Goal: Task Accomplishment & Management: Complete application form

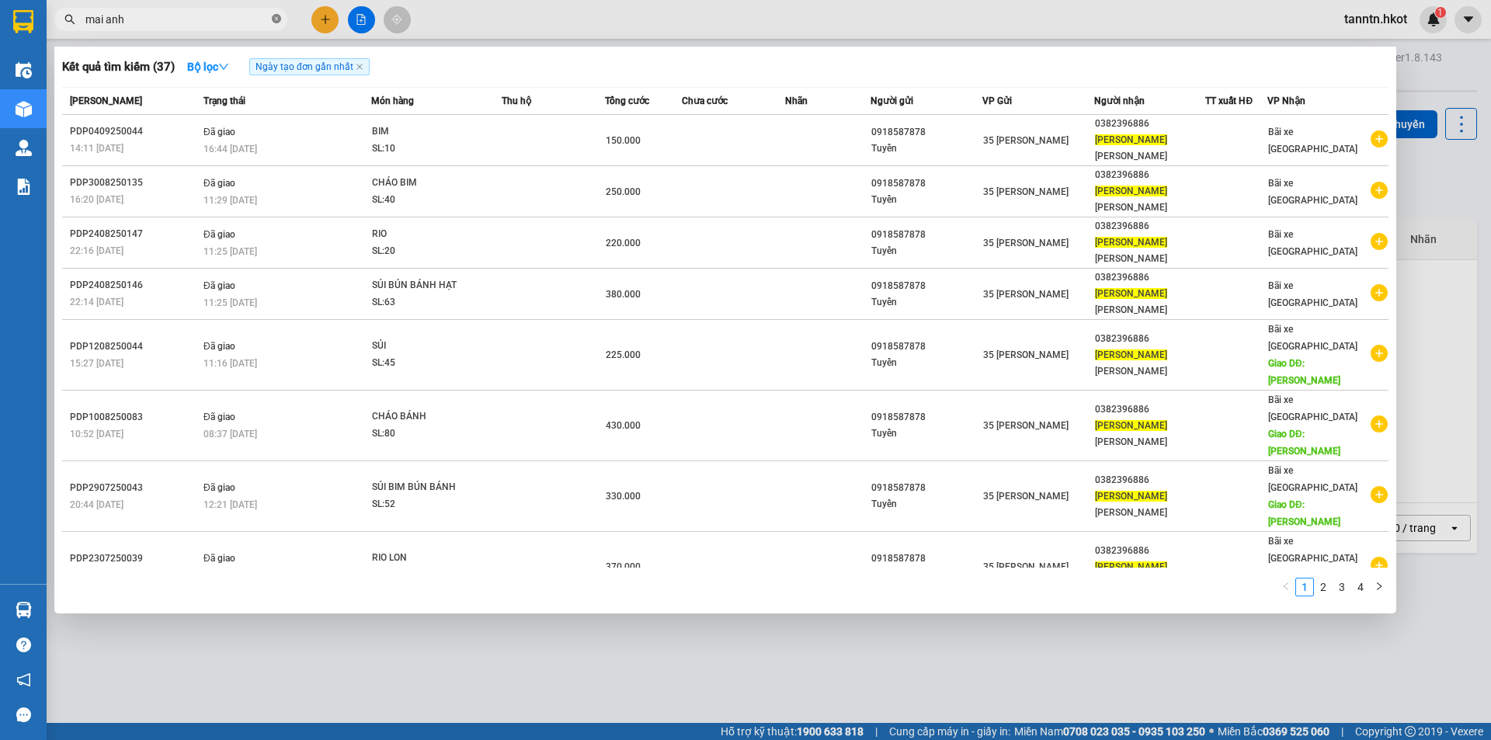
click at [274, 18] on icon "close-circle" at bounding box center [276, 18] width 9 height 9
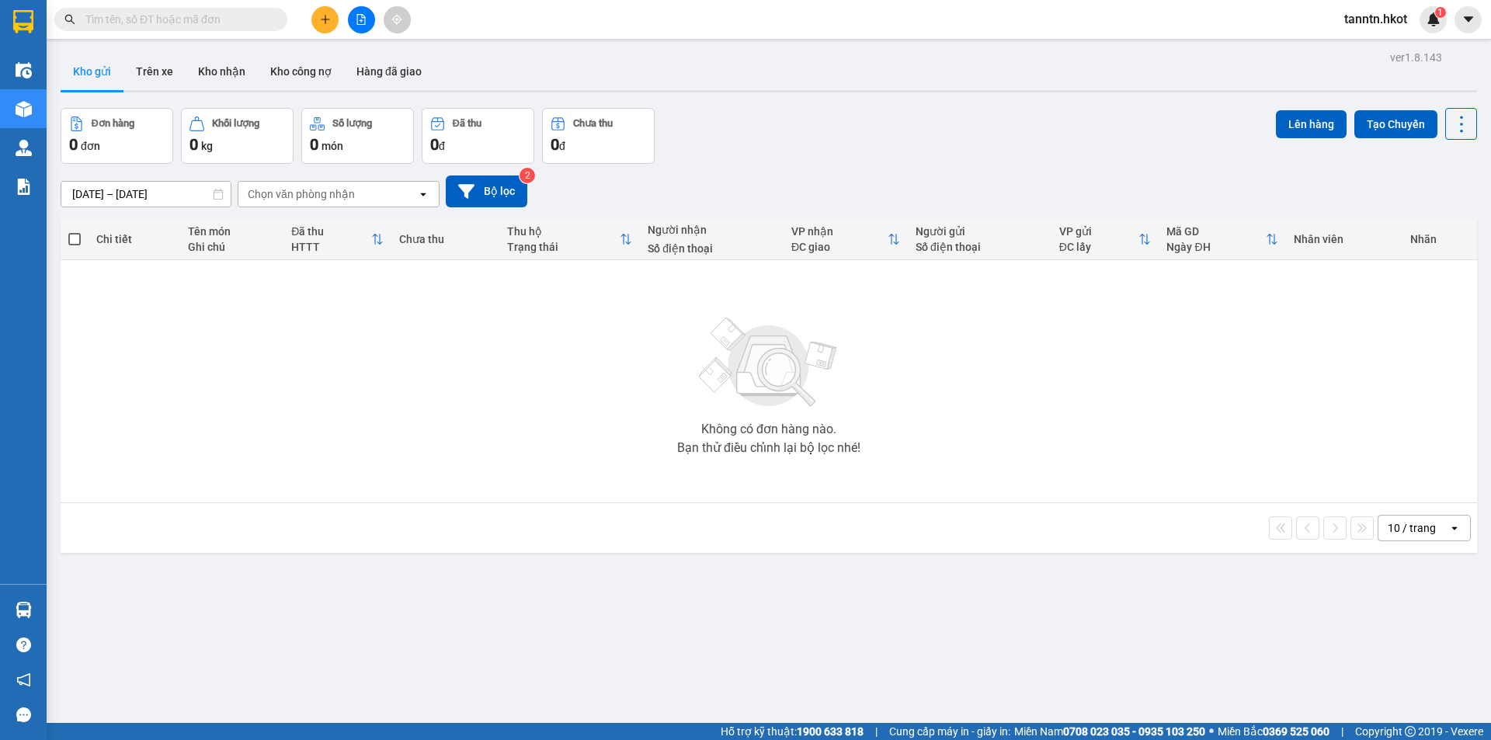
click at [198, 23] on input "text" at bounding box center [176, 19] width 183 height 17
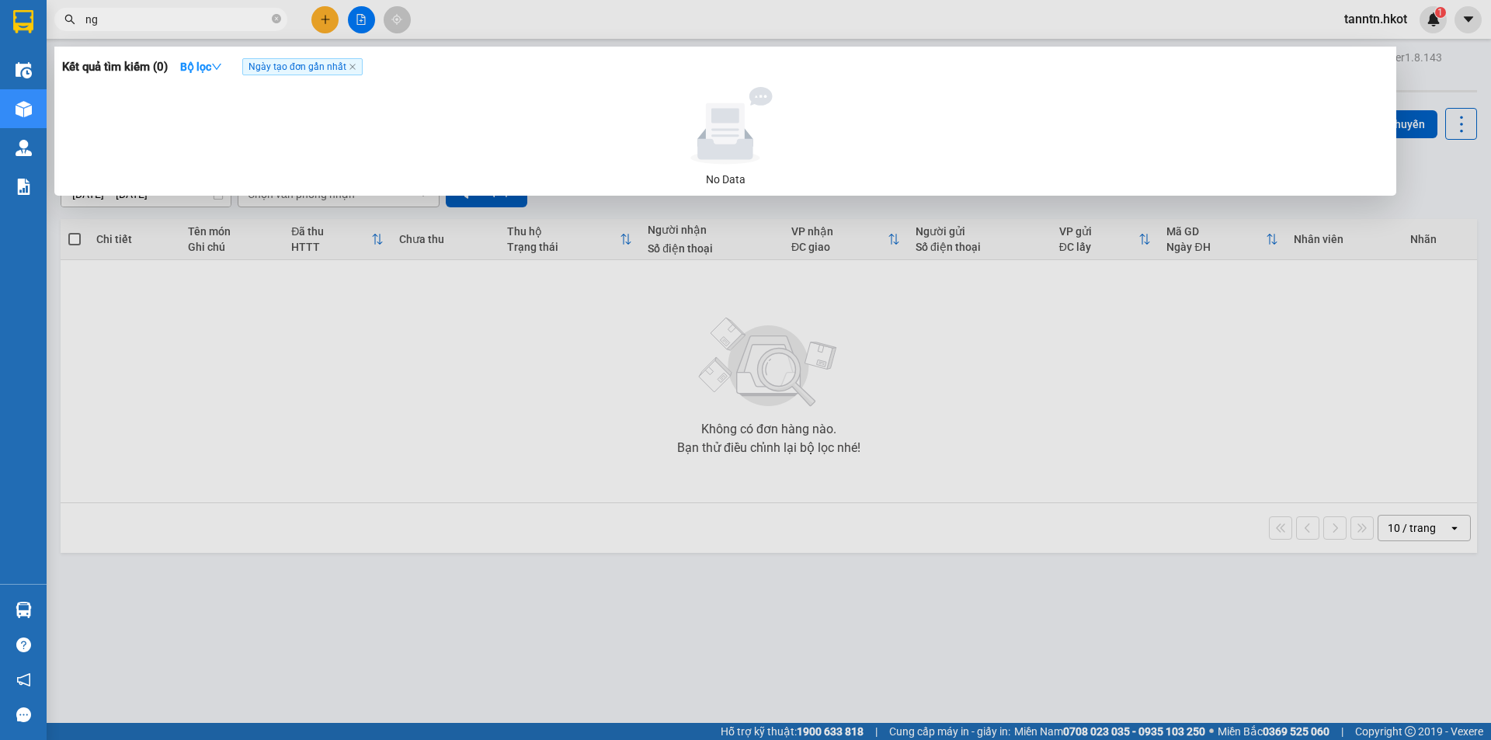
type input "n"
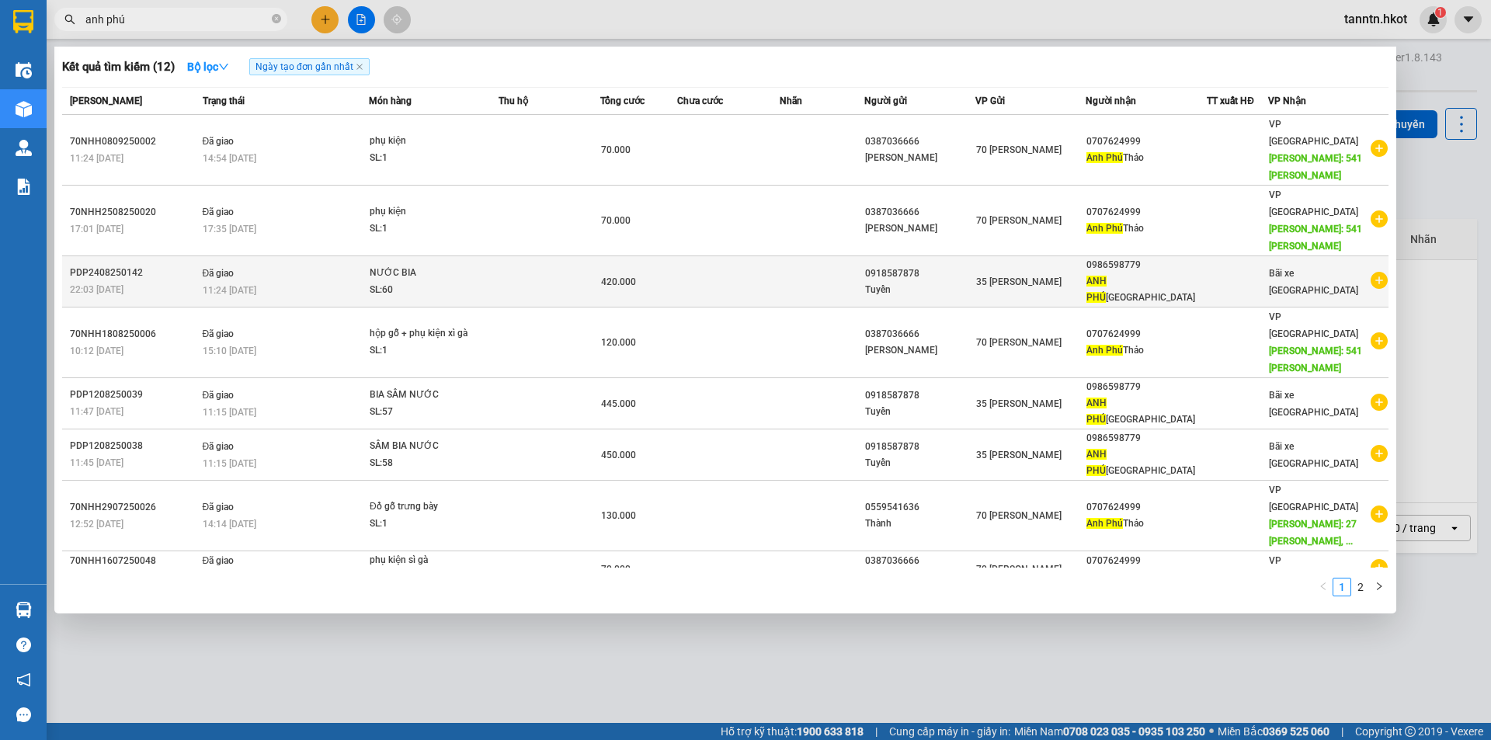
type input "anh phú"
click at [682, 256] on td at bounding box center [728, 281] width 102 height 51
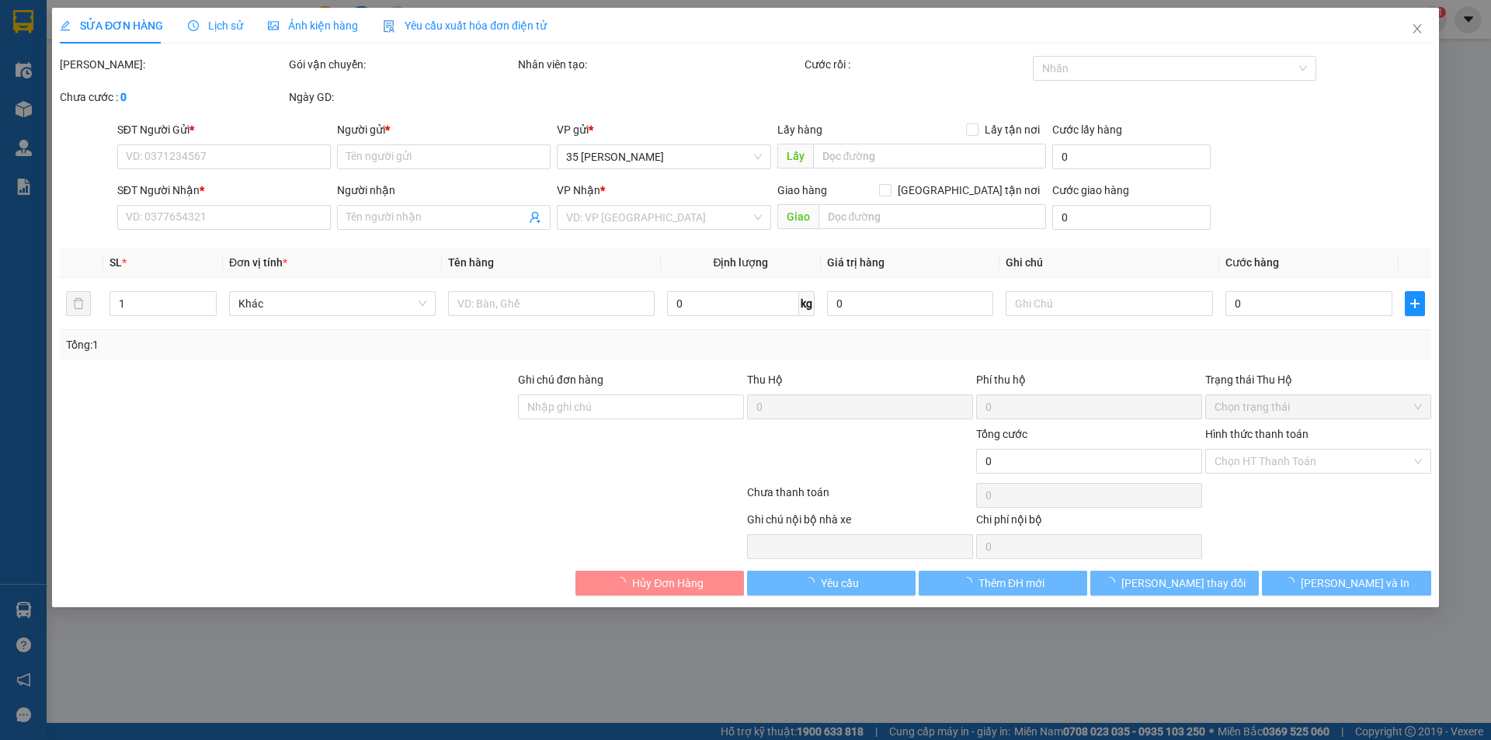
type input "0918587878"
type input "Tuyển"
type input "0986598779"
type input "ANH PHÚ [GEOGRAPHIC_DATA]"
type input "420.000"
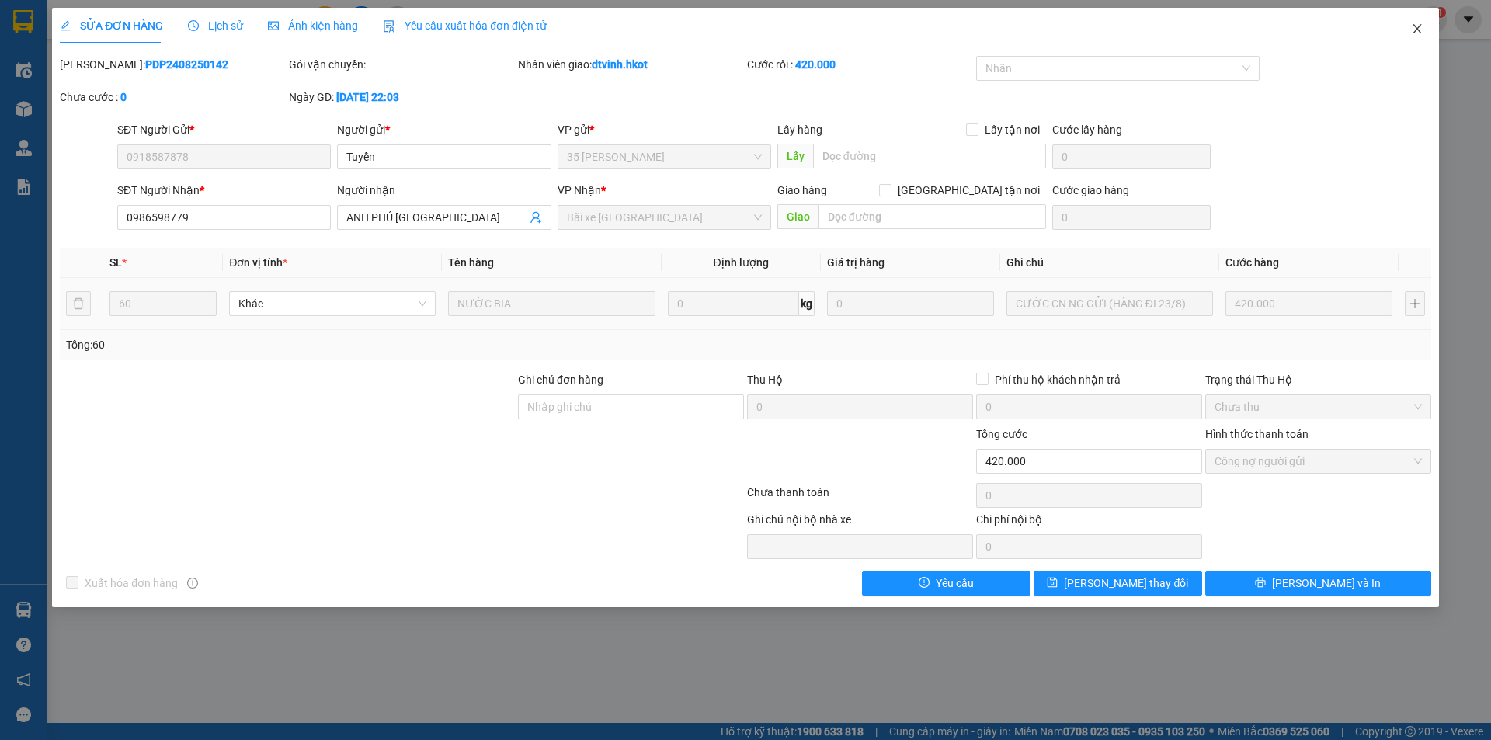
click at [1419, 26] on icon "close" at bounding box center [1416, 28] width 9 height 9
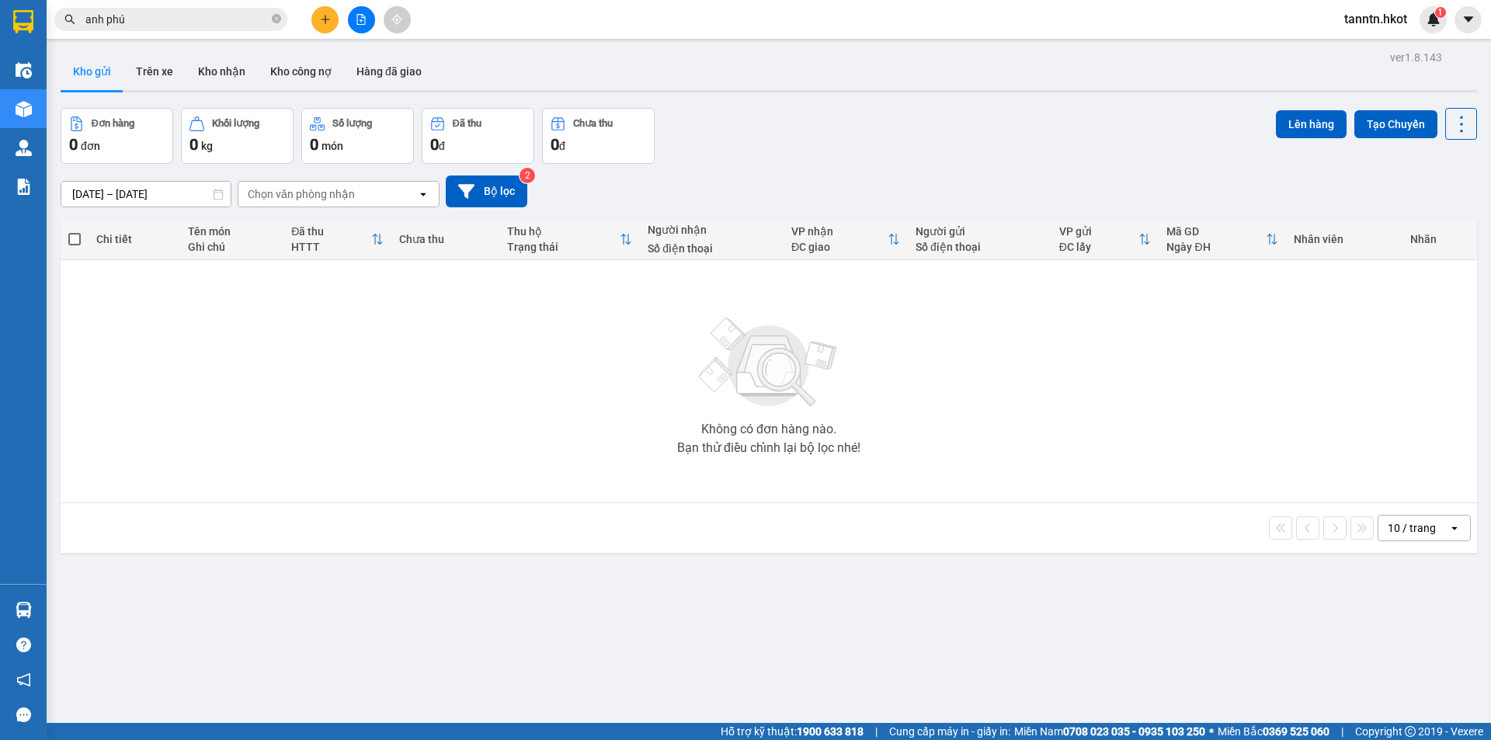
drag, startPoint x: 161, startPoint y: 18, endPoint x: 26, endPoint y: 20, distance: 135.1
click at [23, 16] on section "Kết quả tìm kiếm ( 12 ) Bộ lọc Ngày tạo đơn gần nhất Mã ĐH Trạng thái Món hàng …" at bounding box center [745, 370] width 1491 height 740
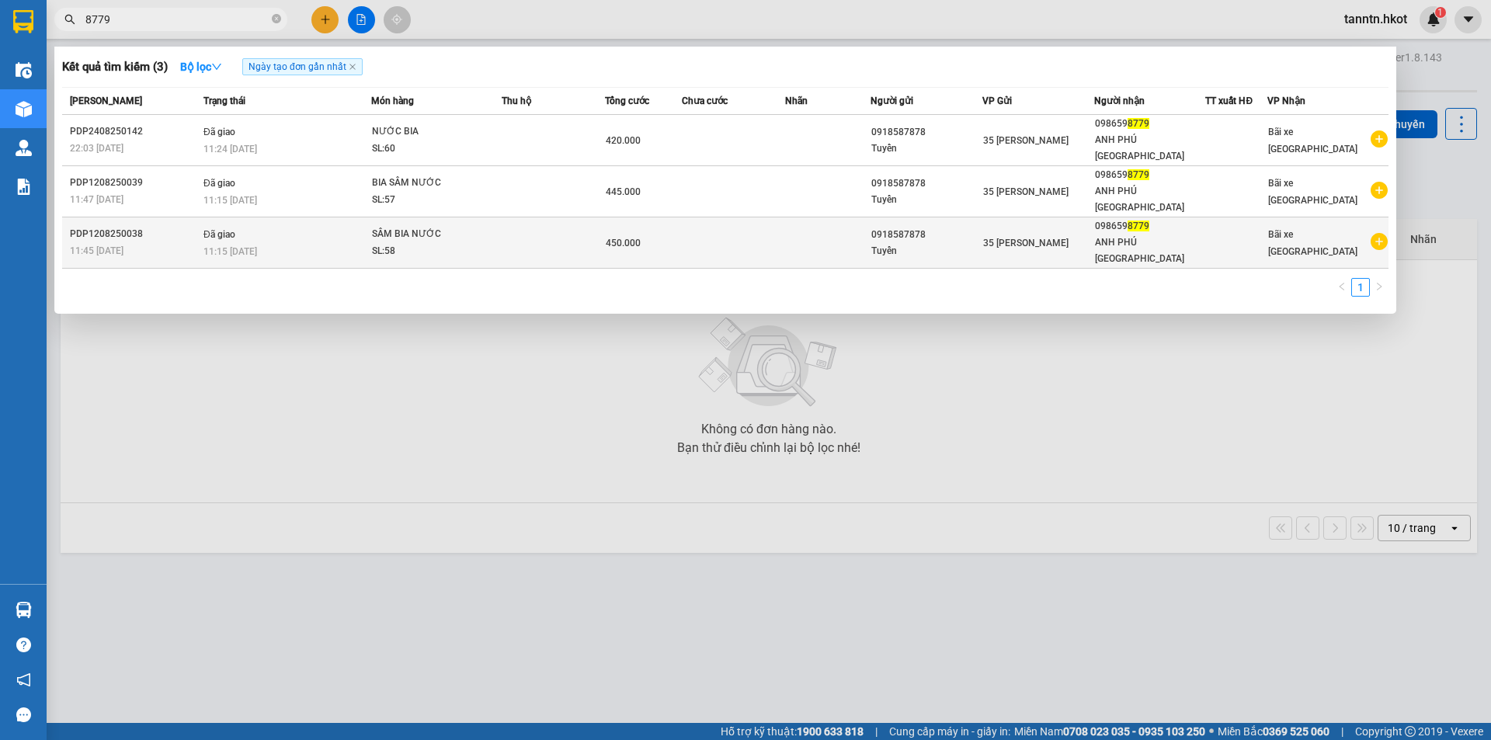
type input "8779"
click at [762, 217] on td at bounding box center [733, 242] width 103 height 51
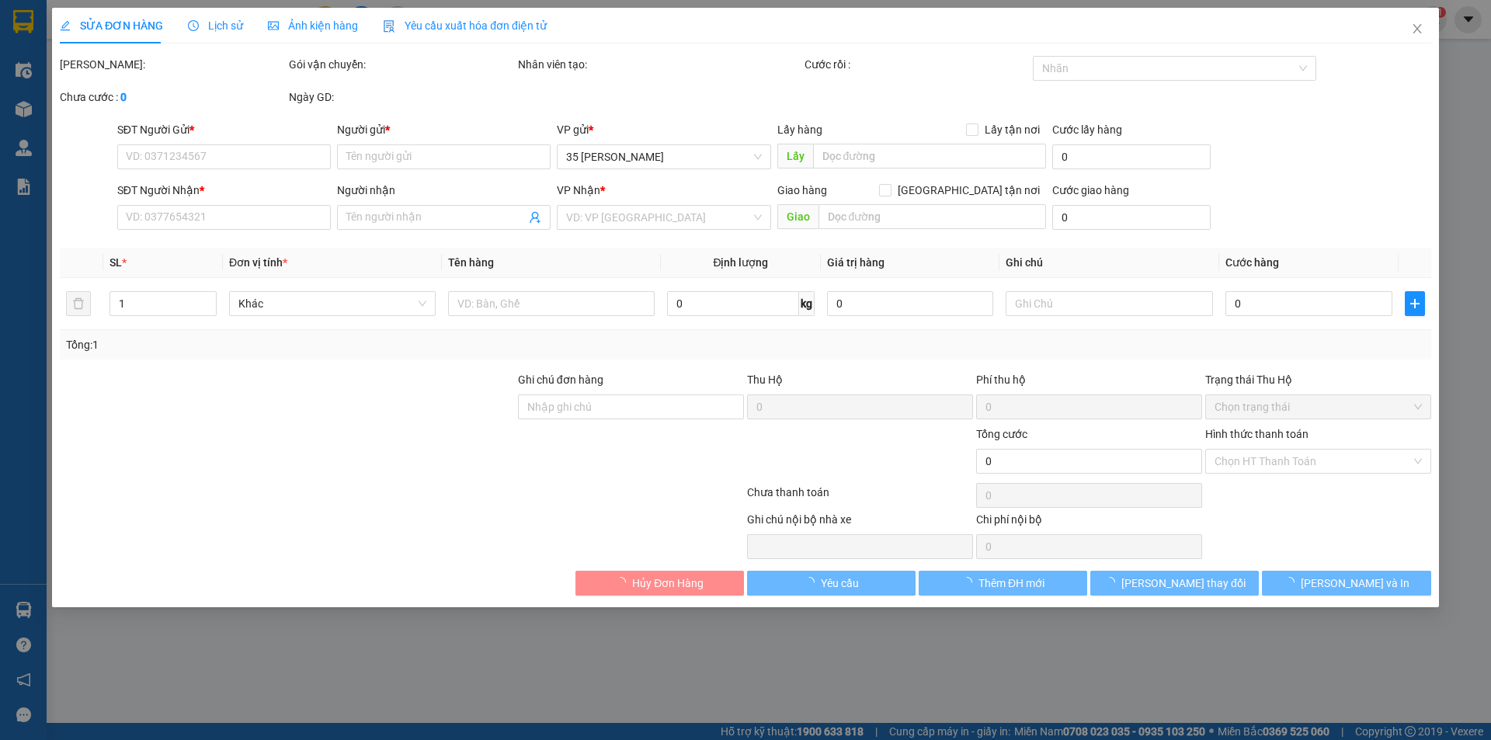
type input "0918587878"
type input "Tuyển"
type input "0986598779"
type input "ANH PHÚ [GEOGRAPHIC_DATA]"
type input "450.000"
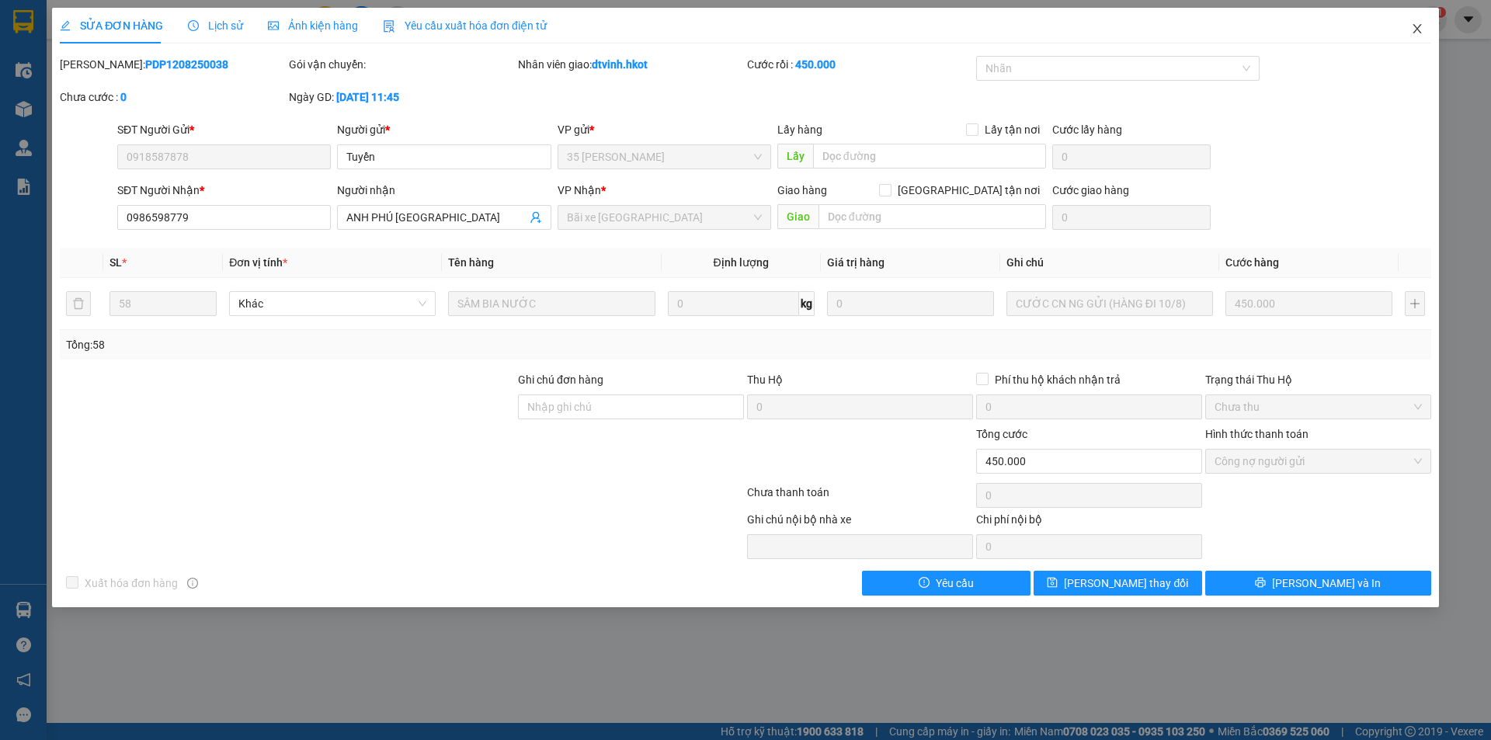
click at [1419, 32] on icon "close" at bounding box center [1416, 28] width 9 height 9
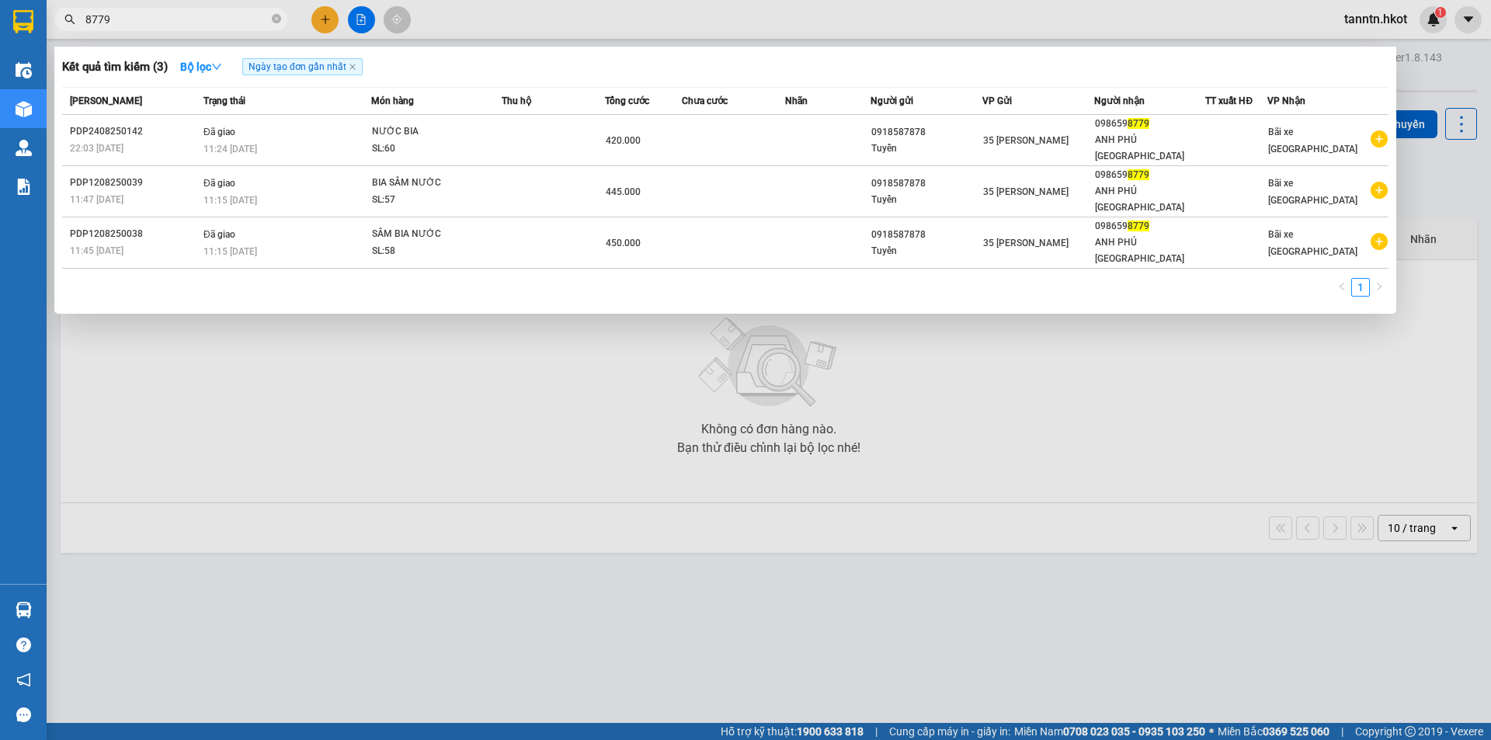
click at [188, 14] on input "8779" at bounding box center [176, 19] width 183 height 17
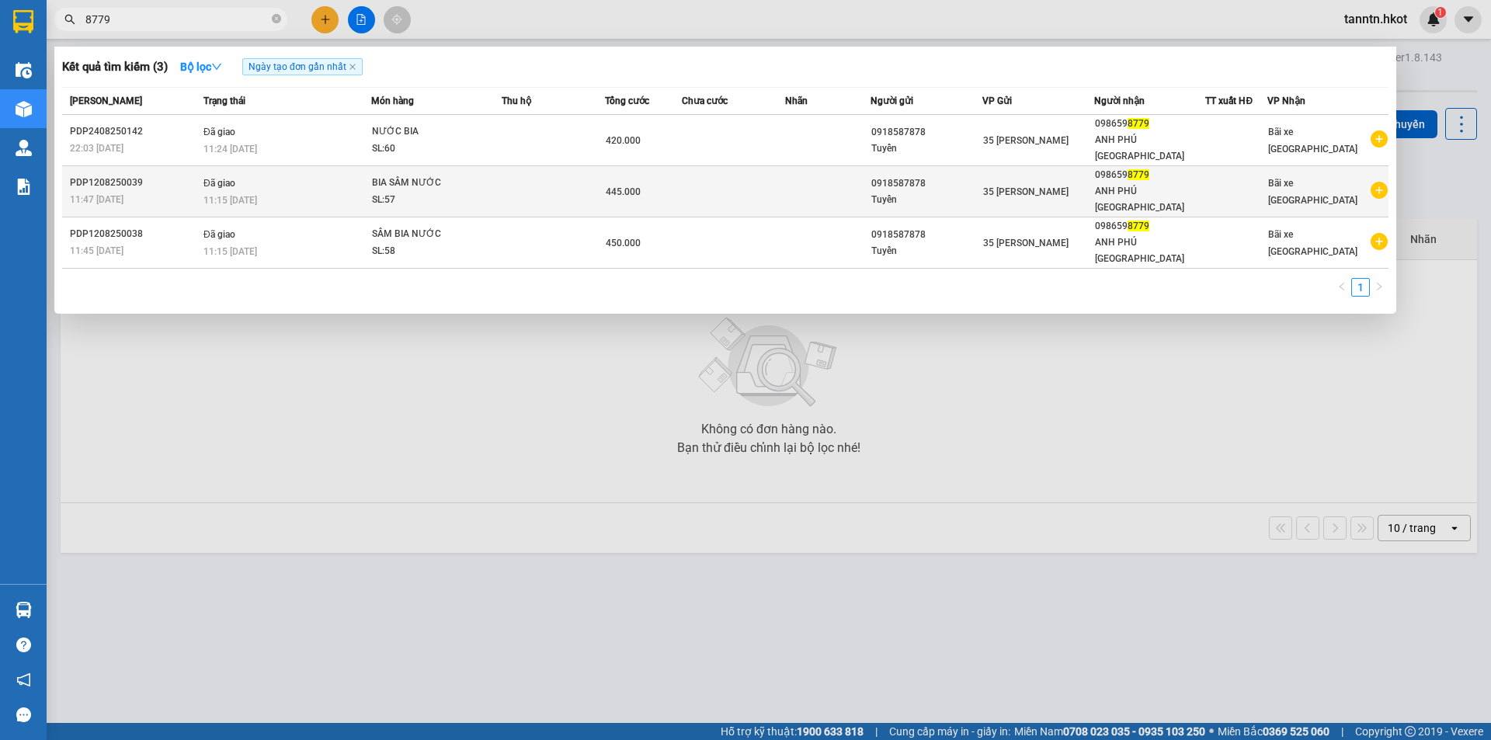
click at [478, 192] on div "SL: 57" at bounding box center [430, 200] width 116 height 17
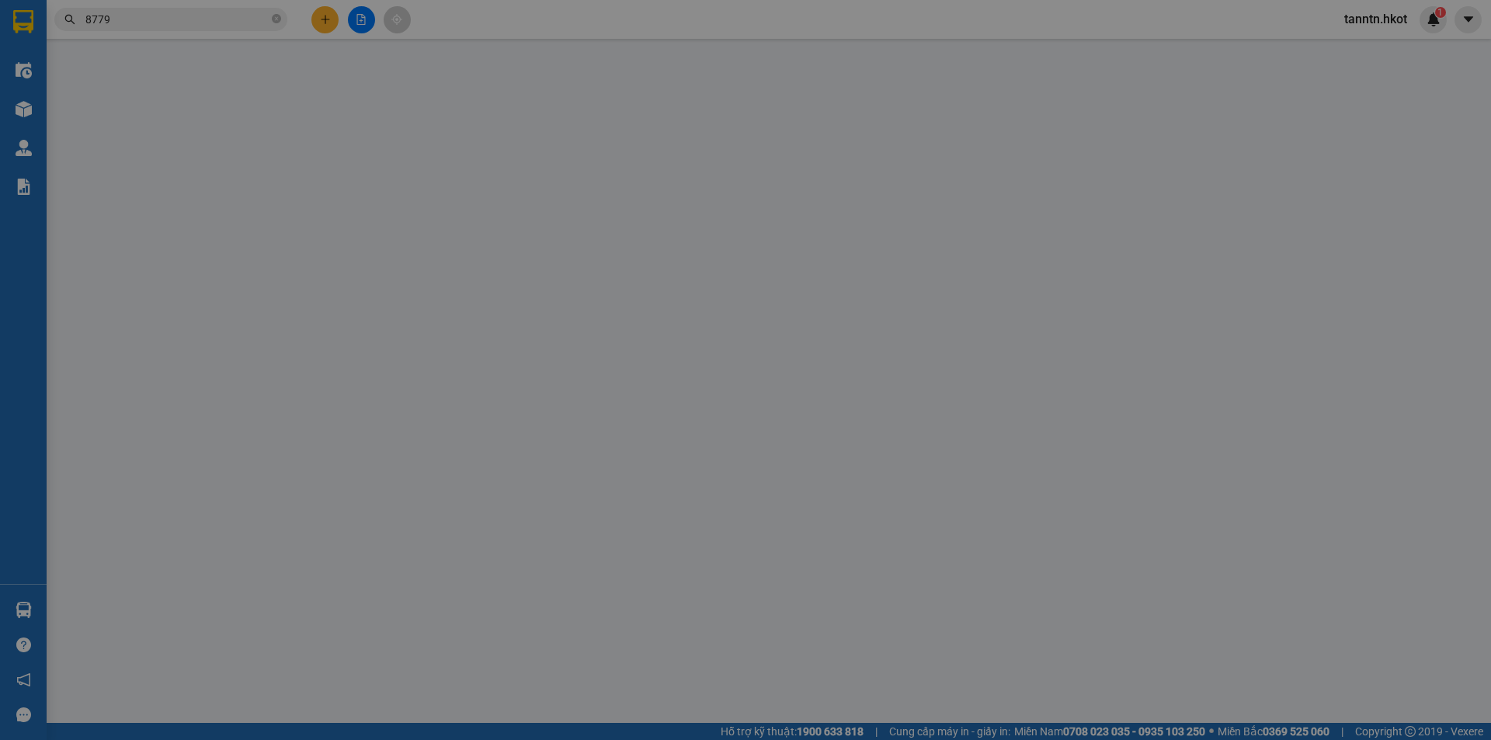
type input "0918587878"
type input "Tuyển"
type input "0986598779"
type input "ANH PHÚ [GEOGRAPHIC_DATA]"
type input "445.000"
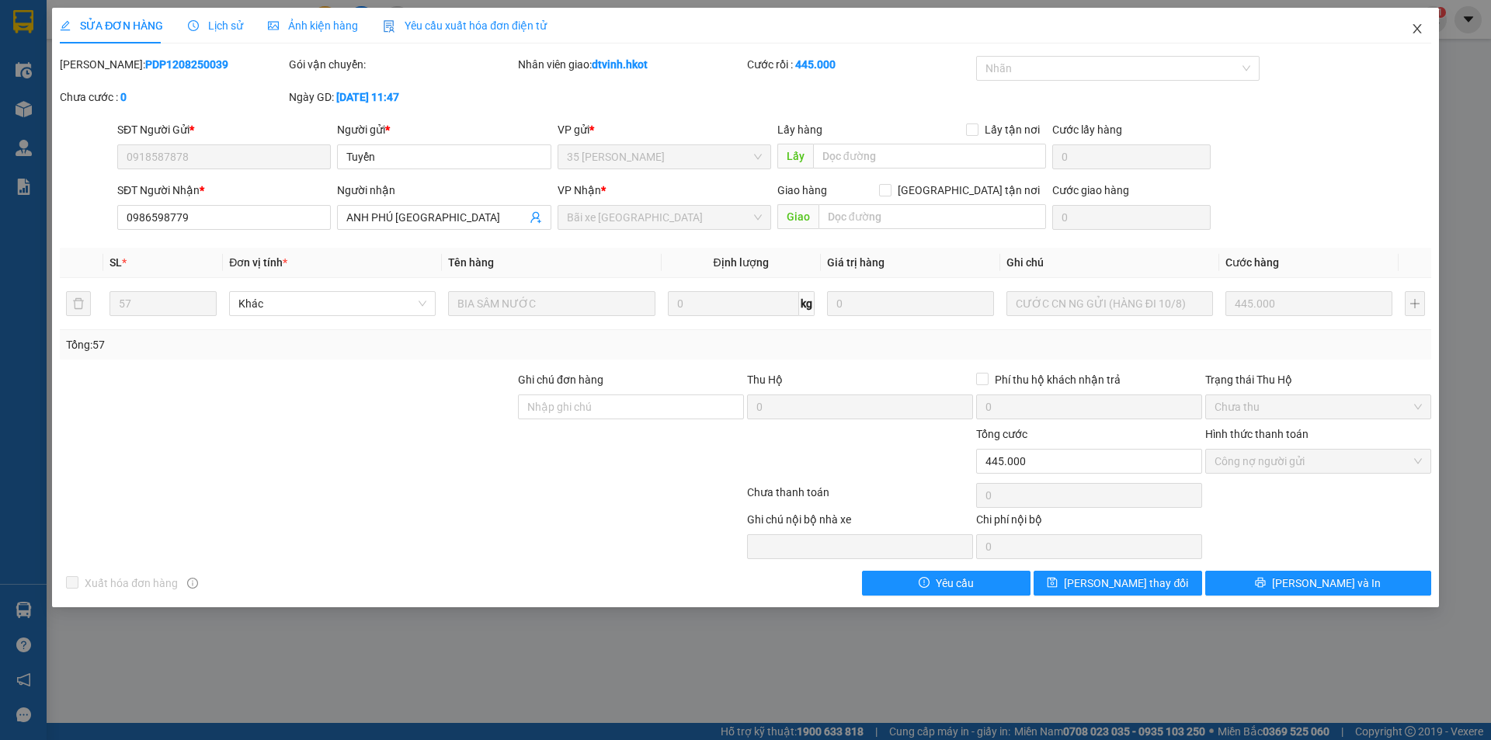
click at [1417, 28] on icon "close" at bounding box center [1417, 29] width 12 height 12
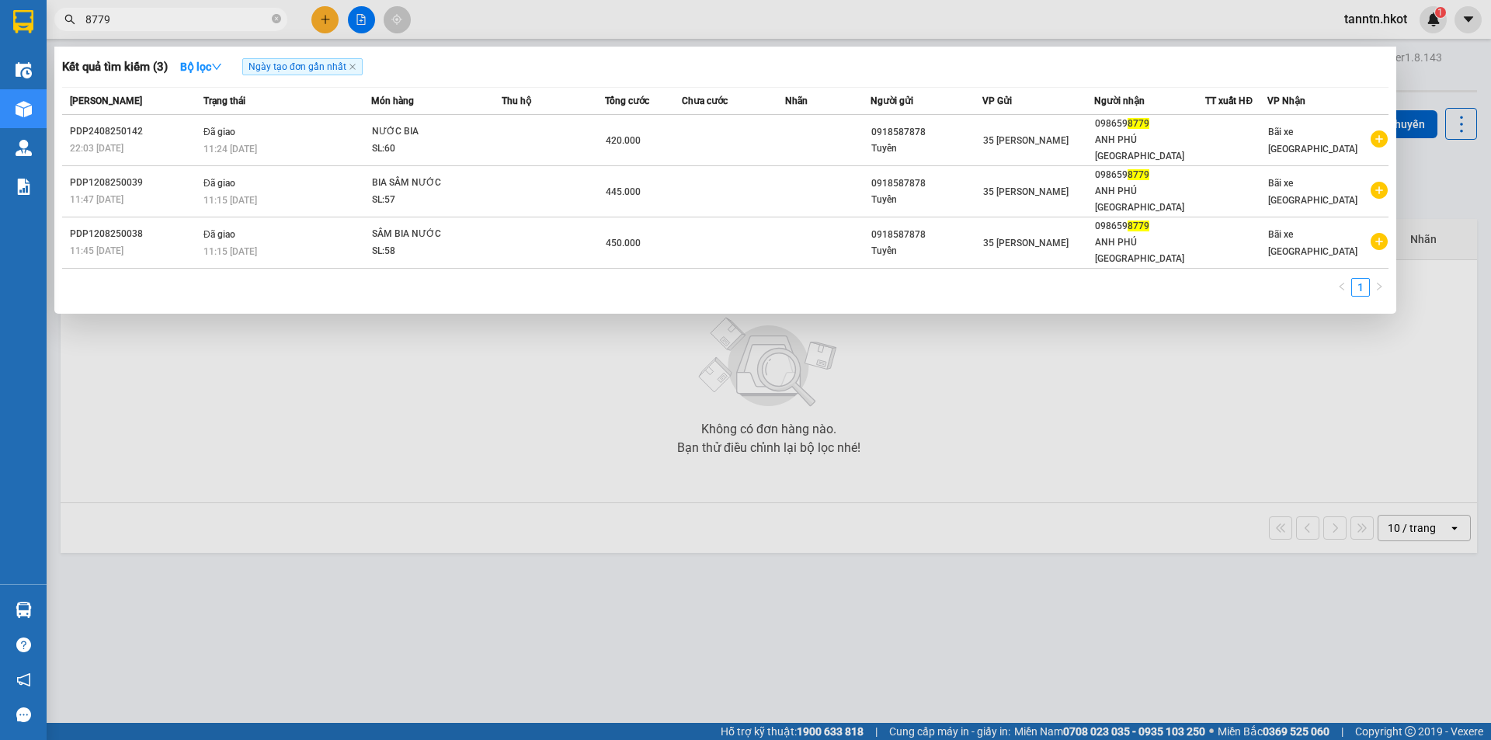
click at [159, 16] on input "8779" at bounding box center [176, 19] width 183 height 17
